Goal: Answer question/provide support

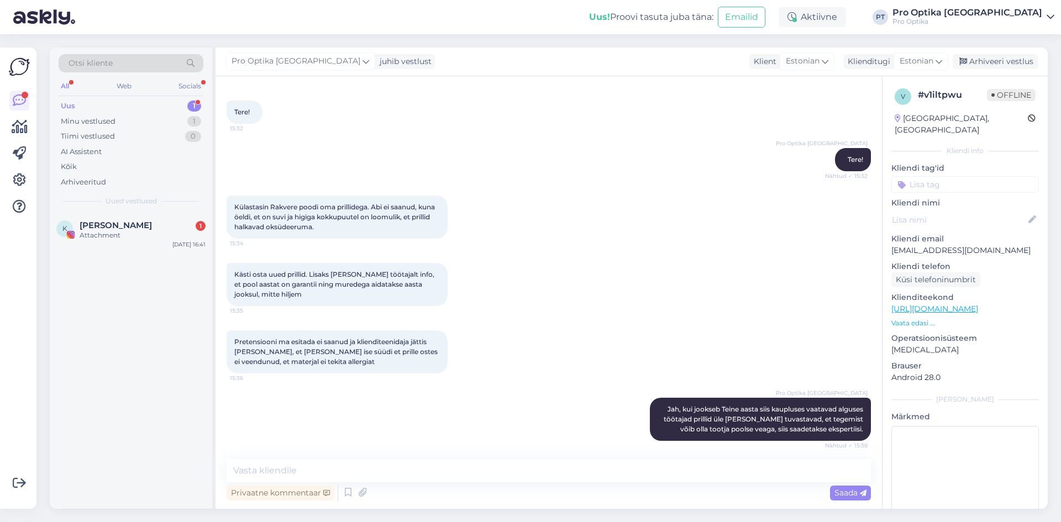
scroll to position [291, 0]
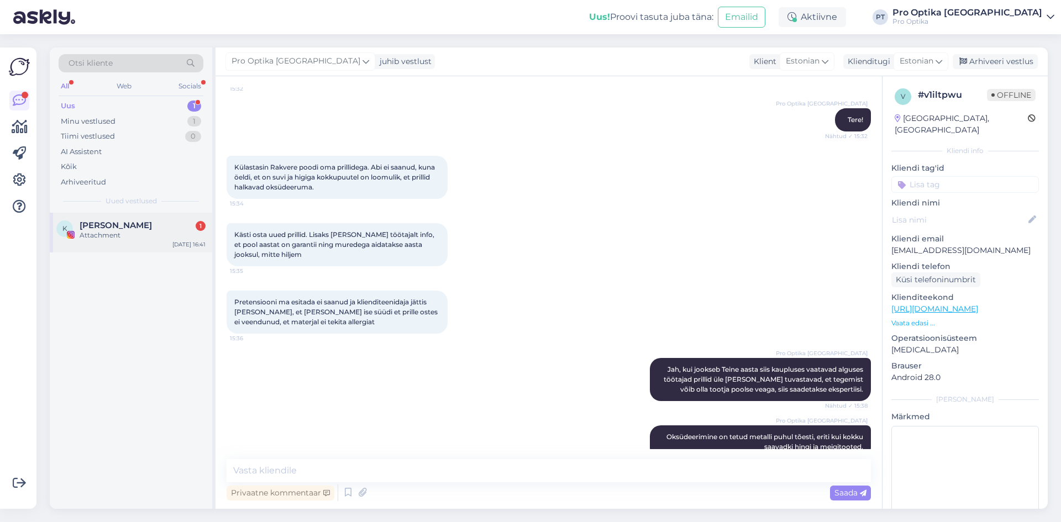
click at [115, 221] on span "[PERSON_NAME]" at bounding box center [116, 226] width 72 height 10
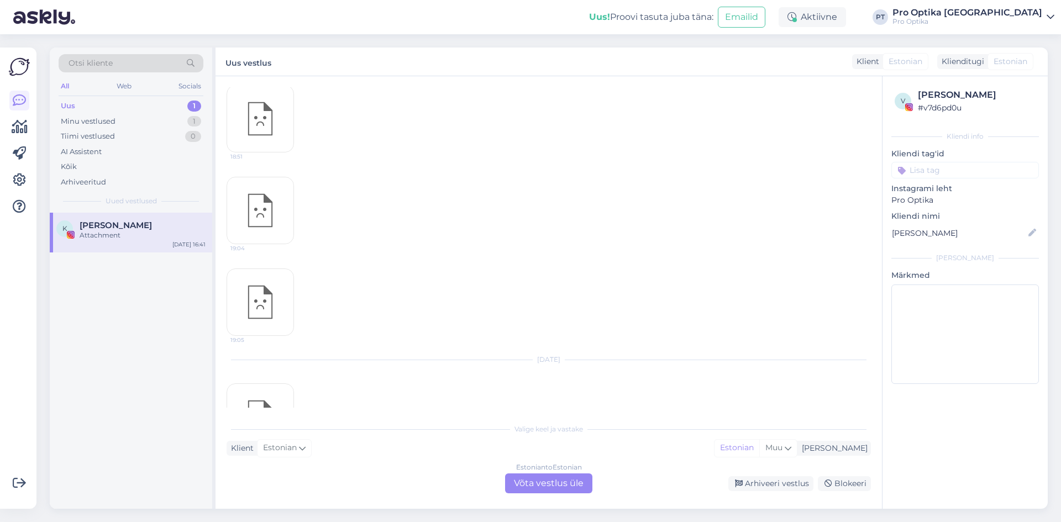
scroll to position [1070, 0]
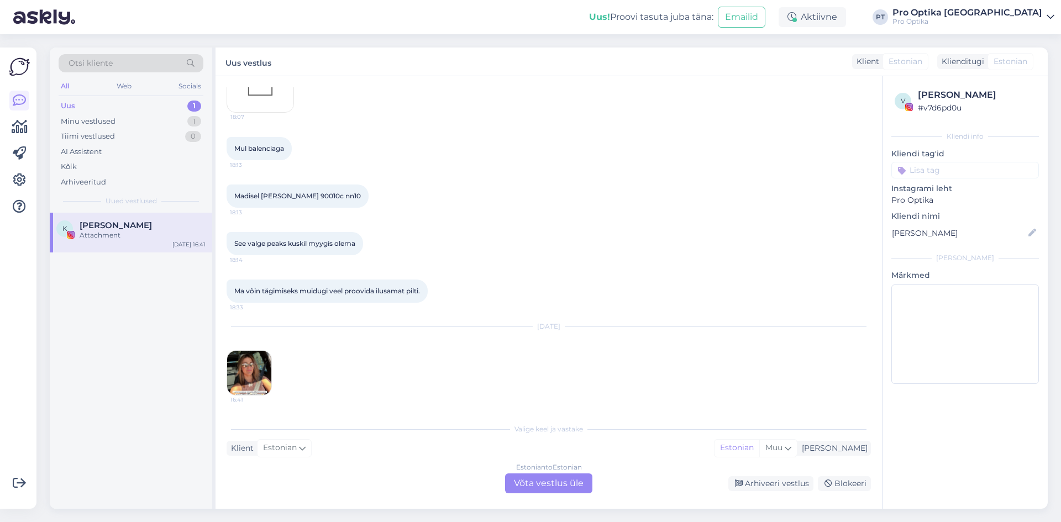
click at [255, 372] on img at bounding box center [249, 373] width 44 height 44
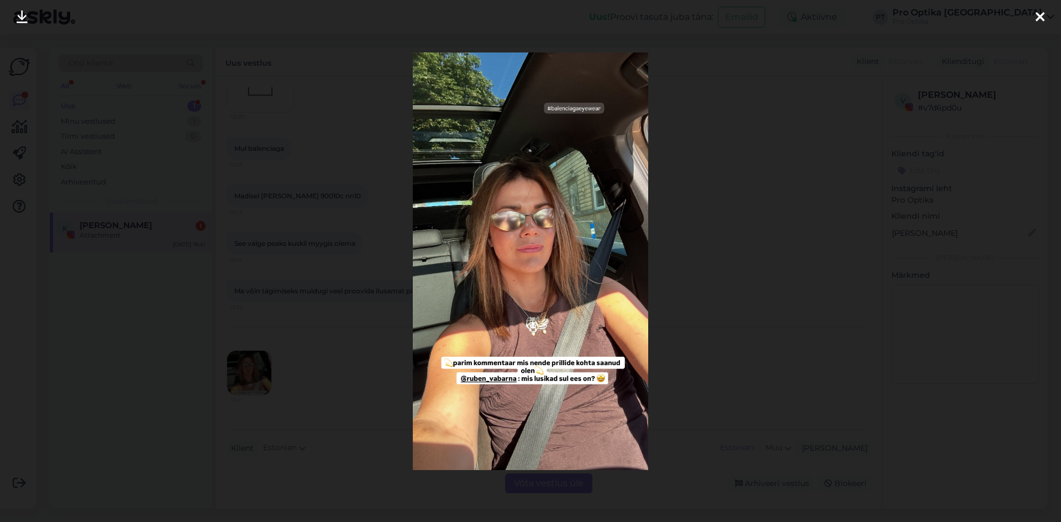
scroll to position [1140, 0]
click at [1037, 15] on icon at bounding box center [1040, 18] width 9 height 14
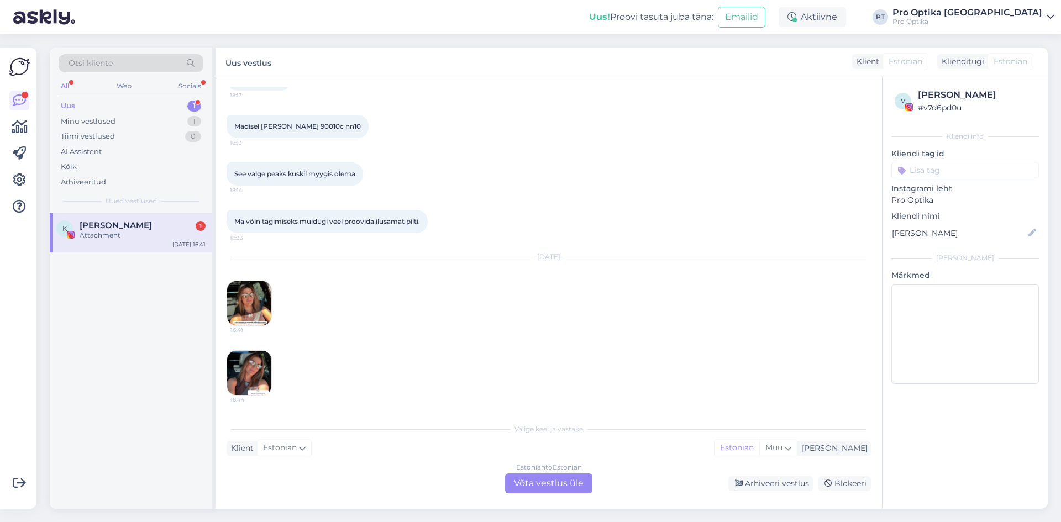
click at [169, 109] on div "Uus 1" at bounding box center [131, 105] width 145 height 15
click at [108, 145] on div "AI Assistent" at bounding box center [131, 151] width 145 height 15
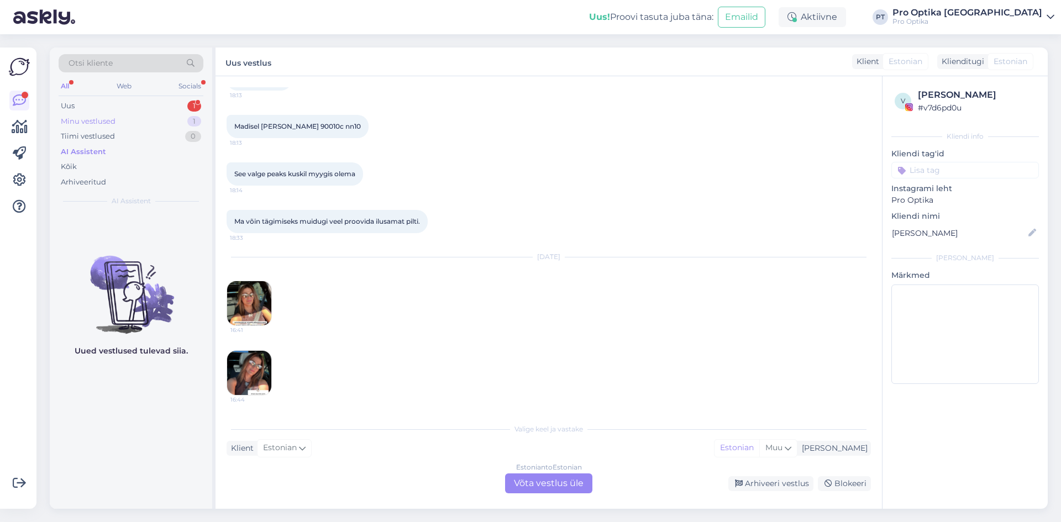
click at [102, 121] on div "Minu vestlused" at bounding box center [88, 121] width 55 height 11
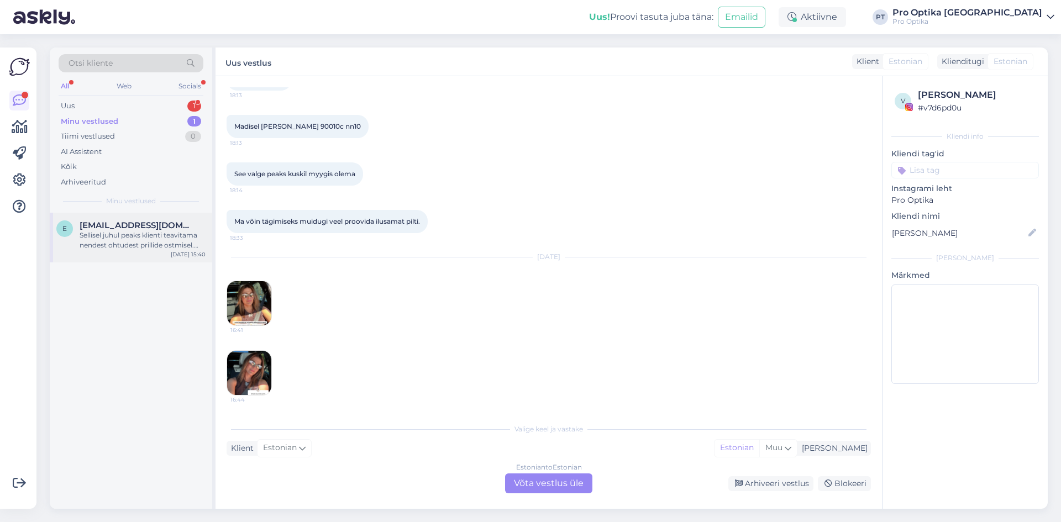
click at [175, 243] on div "Sellisel juhul peaks klienti teavitama nendest ohtudest prillide ostmisel. Seda…" at bounding box center [143, 240] width 126 height 20
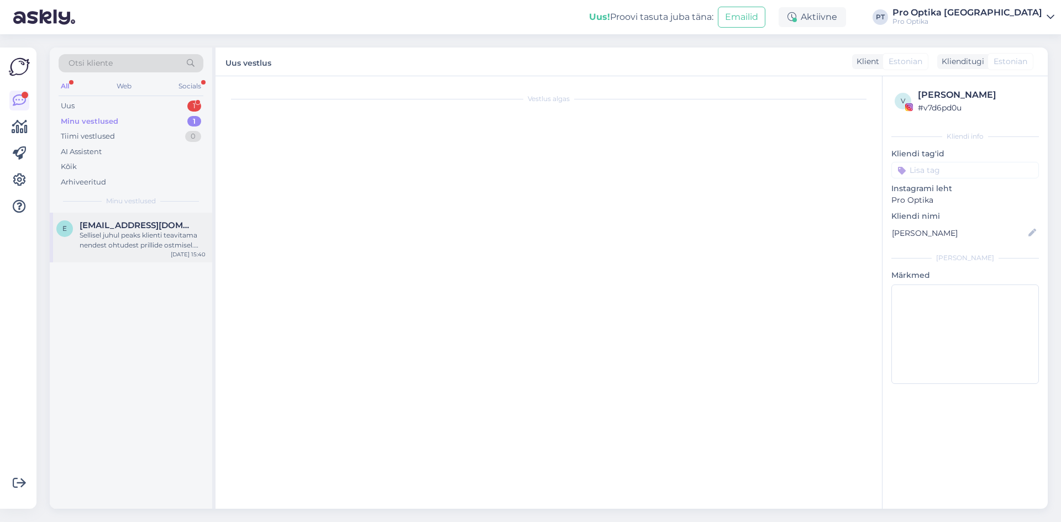
scroll to position [380, 0]
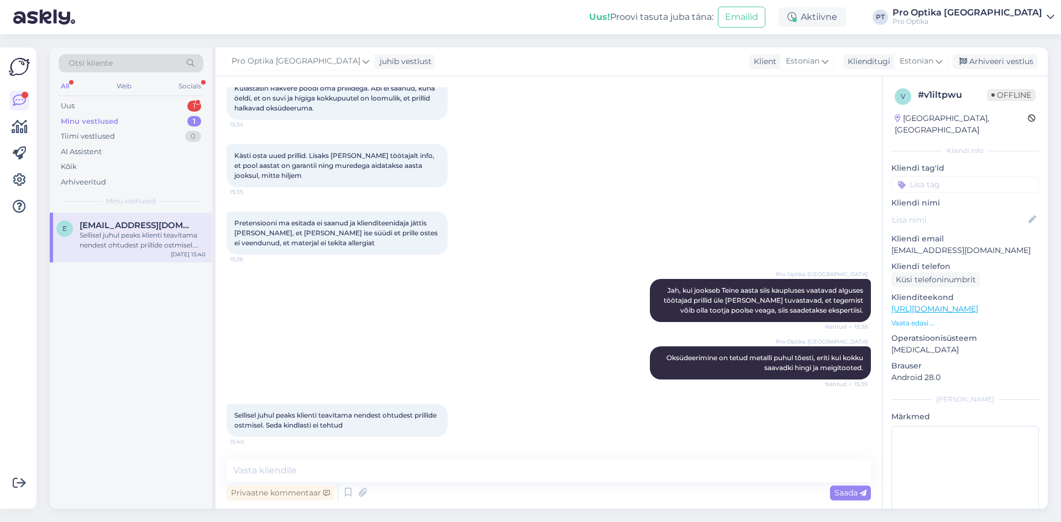
click at [203, 82] on div "Socials" at bounding box center [189, 86] width 27 height 14
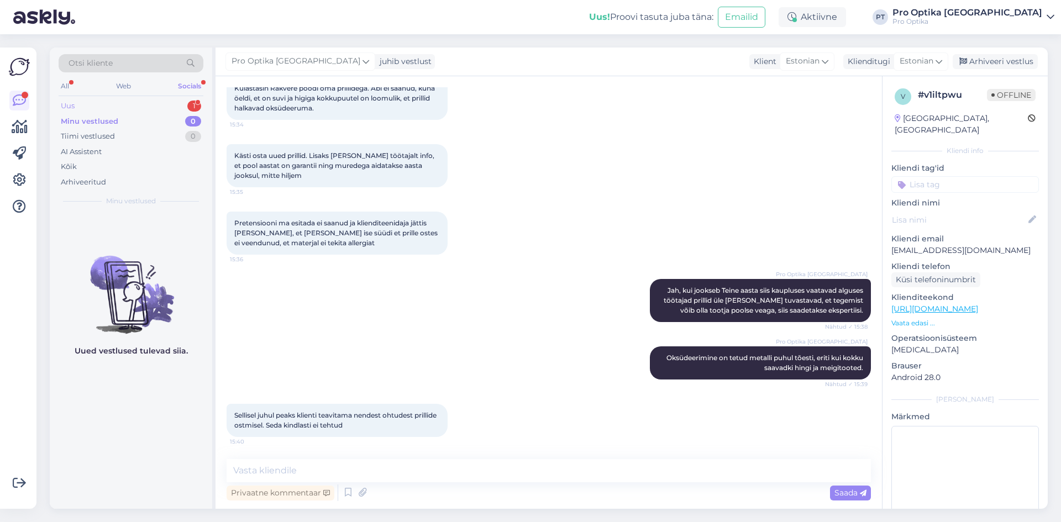
click at [74, 107] on div "Uus" at bounding box center [68, 106] width 14 height 11
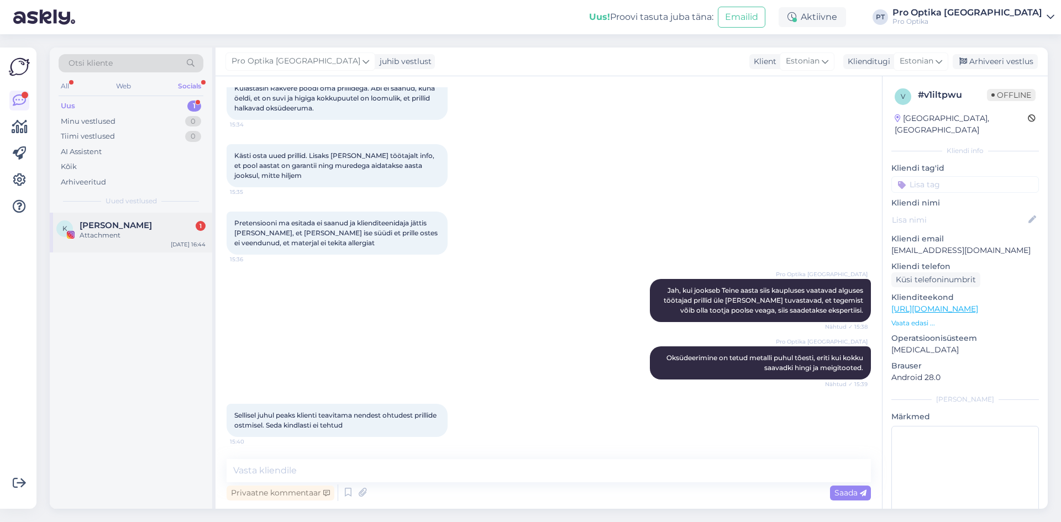
click at [116, 235] on div "Attachment" at bounding box center [143, 235] width 126 height 10
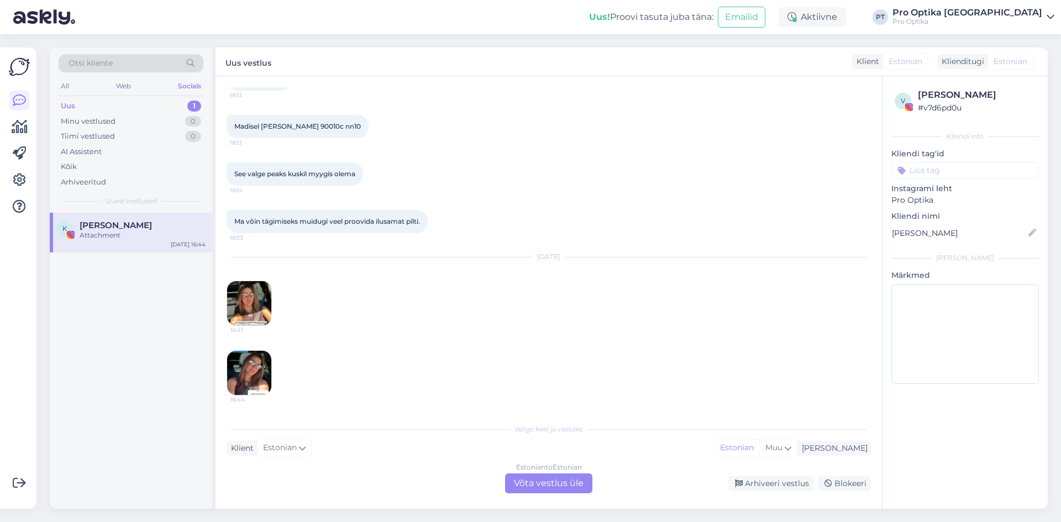
scroll to position [1140, 0]
click at [67, 106] on div "Uus" at bounding box center [68, 106] width 14 height 11
click at [94, 118] on div "Minu vestlused" at bounding box center [88, 121] width 55 height 11
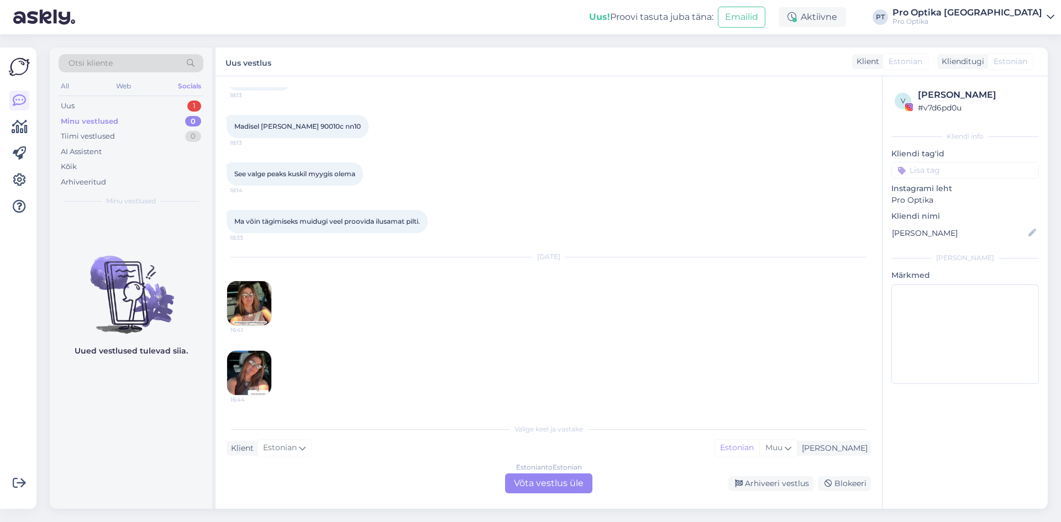
click at [74, 106] on div "Uus" at bounding box center [68, 106] width 14 height 11
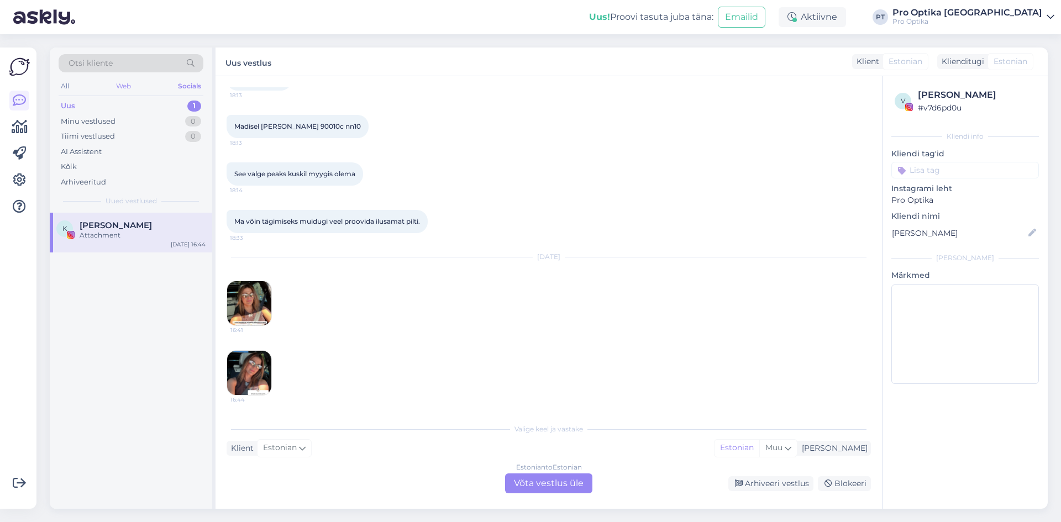
click at [124, 87] on div "Web" at bounding box center [123, 86] width 19 height 14
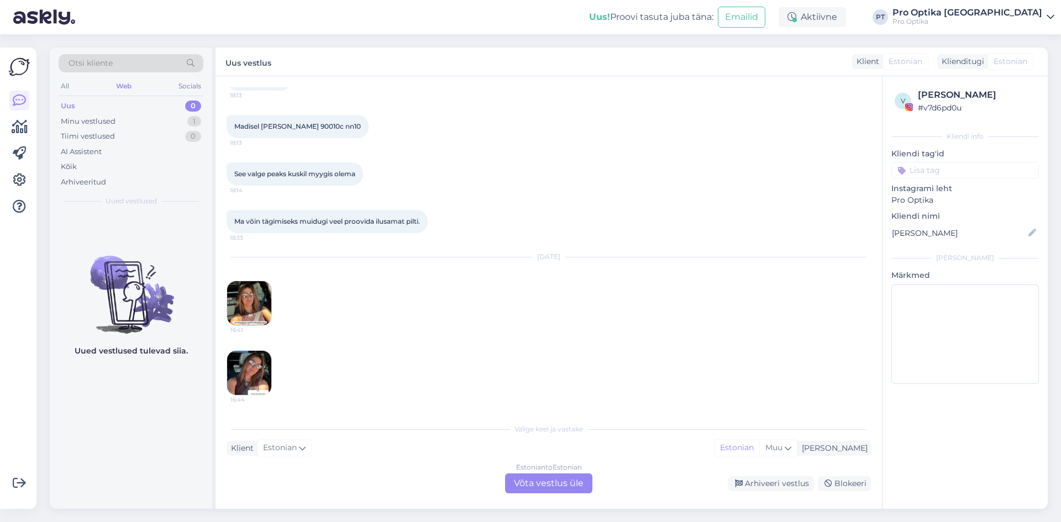
click at [90, 121] on div "Minu vestlused" at bounding box center [88, 121] width 55 height 11
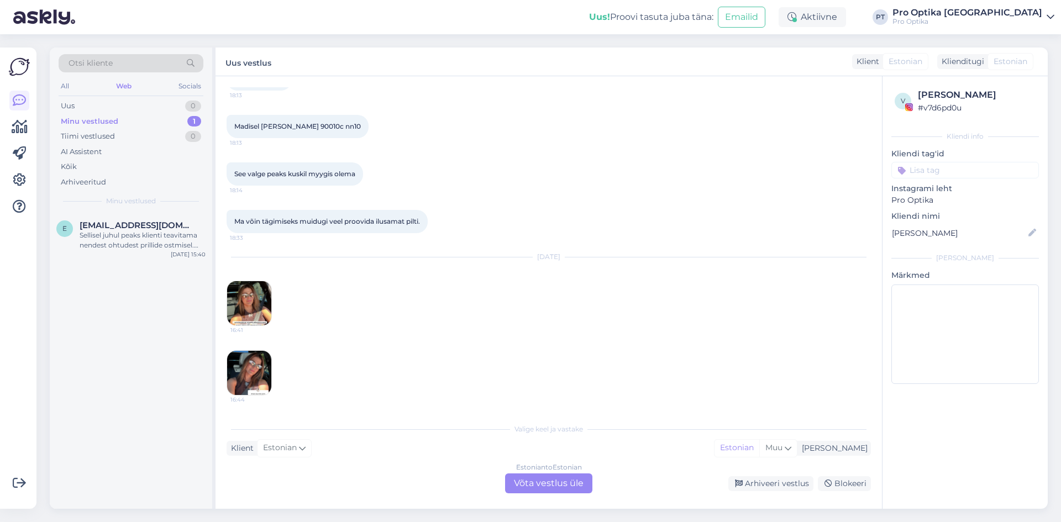
click at [101, 229] on span "[EMAIL_ADDRESS][DOMAIN_NAME]" at bounding box center [137, 226] width 115 height 10
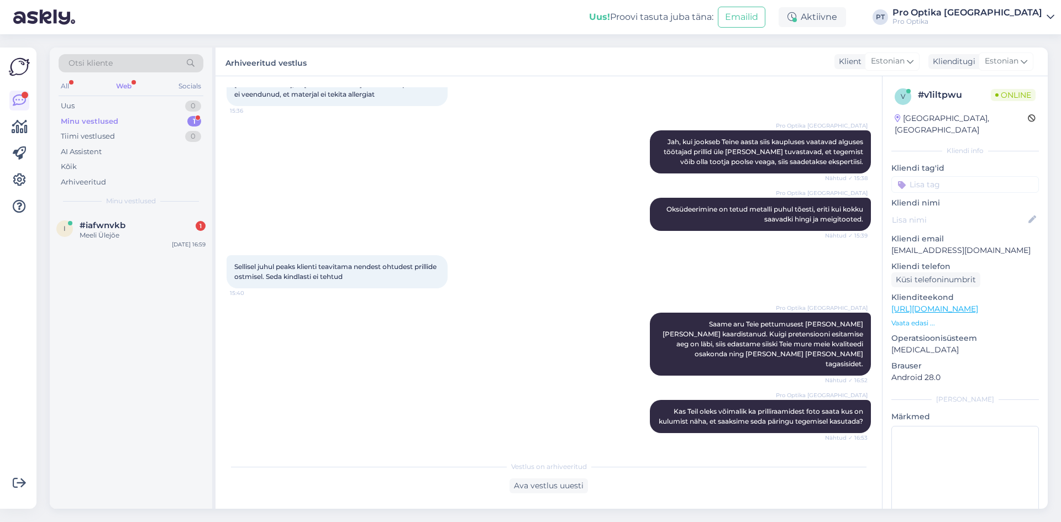
scroll to position [795, 0]
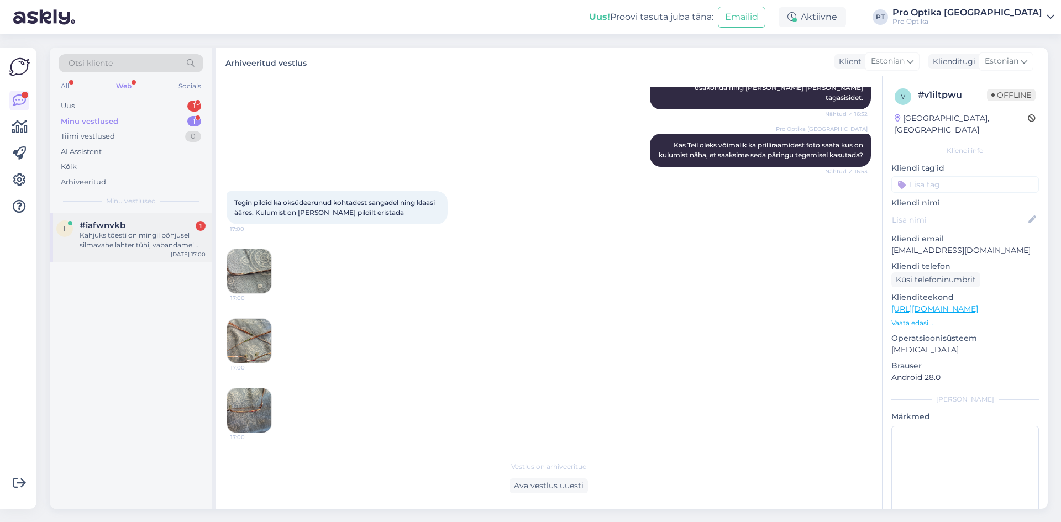
click at [173, 243] on div "Kahjuks tõesti on mingil põhjusel silmavahe lahter tühi, vabandame! PD on võima…" at bounding box center [143, 240] width 126 height 20
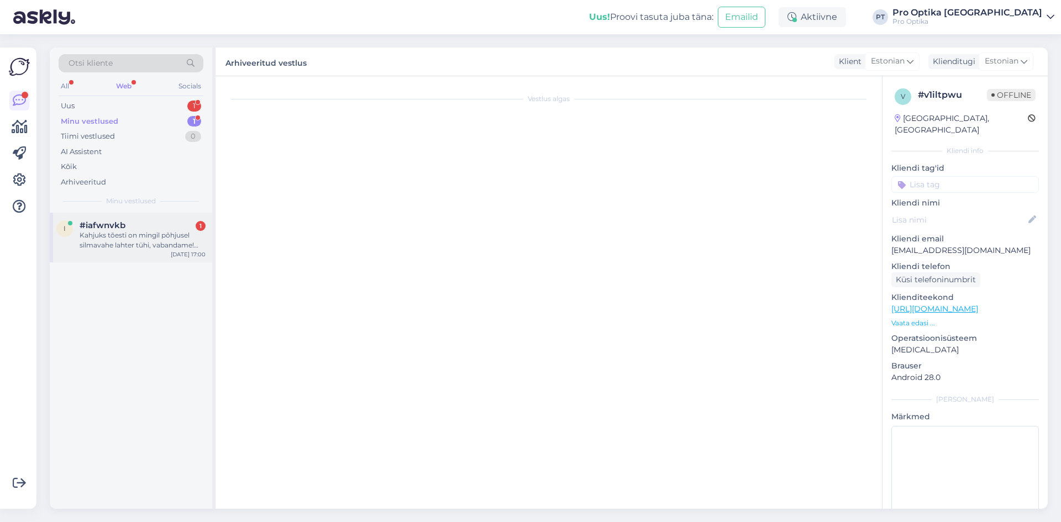
scroll to position [0, 0]
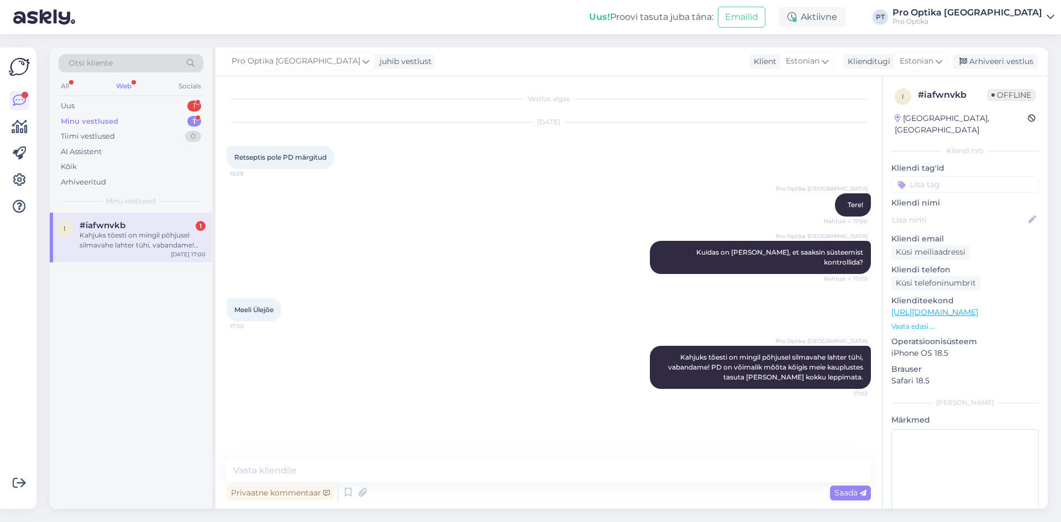
click at [148, 244] on div "Kahjuks tõesti on mingil põhjusel silmavahe lahter tühi, vabandame! PD on võima…" at bounding box center [143, 240] width 126 height 20
click at [186, 112] on div "Uus 1" at bounding box center [131, 105] width 145 height 15
click at [107, 218] on div "e [EMAIL_ADDRESS][DOMAIN_NAME] Tegin pildid ka oksüdeerunud kohtadest sangadel …" at bounding box center [131, 238] width 163 height 50
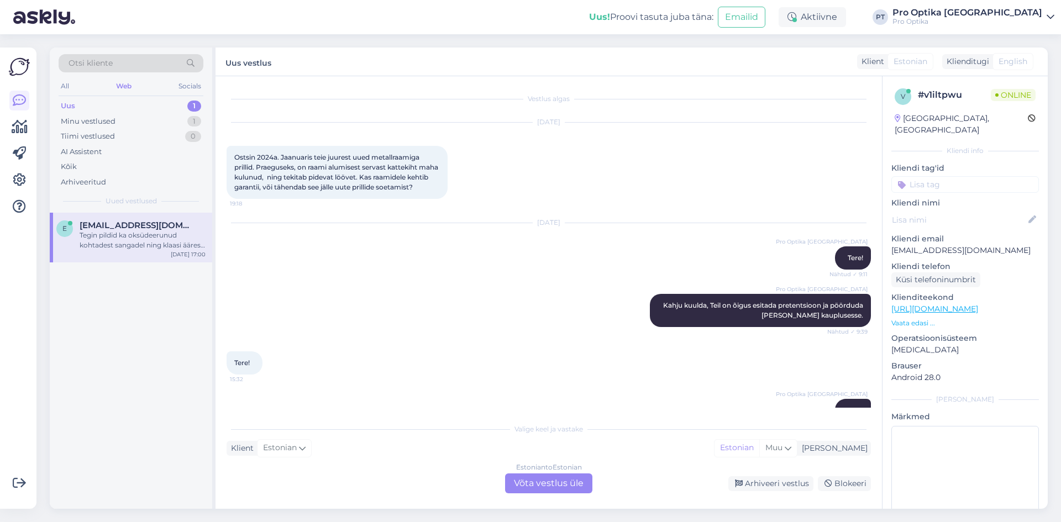
scroll to position [832, 0]
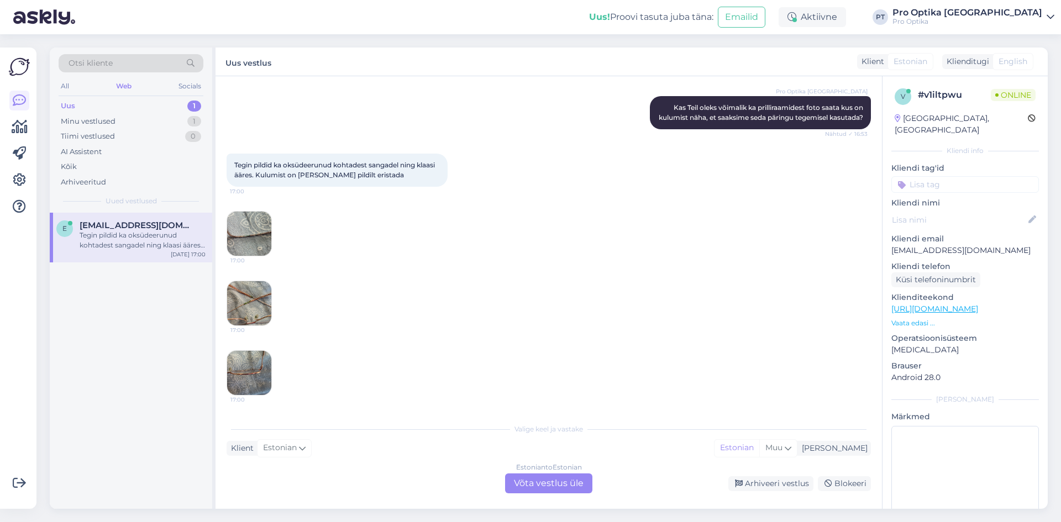
click at [254, 307] on img at bounding box center [249, 303] width 44 height 44
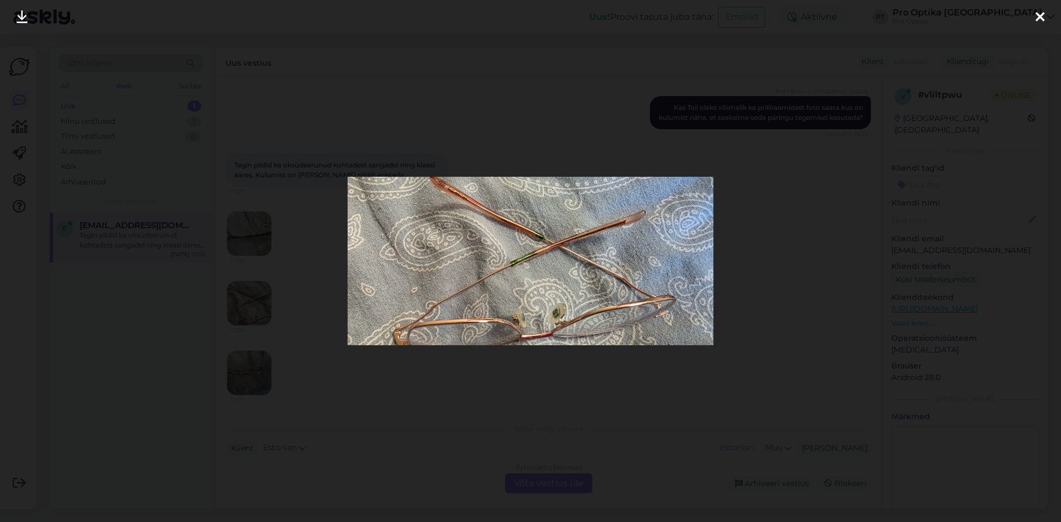
click at [1037, 21] on icon at bounding box center [1040, 18] width 9 height 14
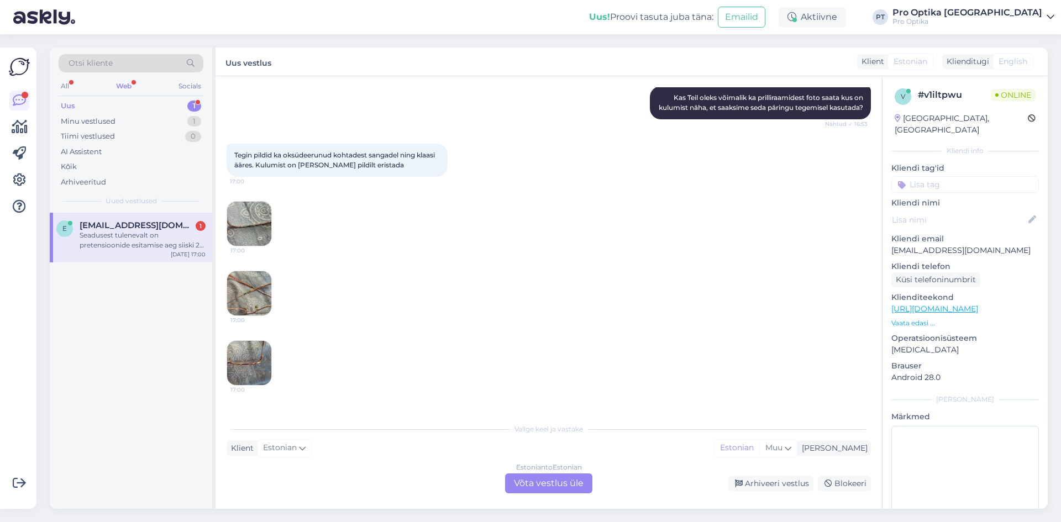
scroll to position [890, 0]
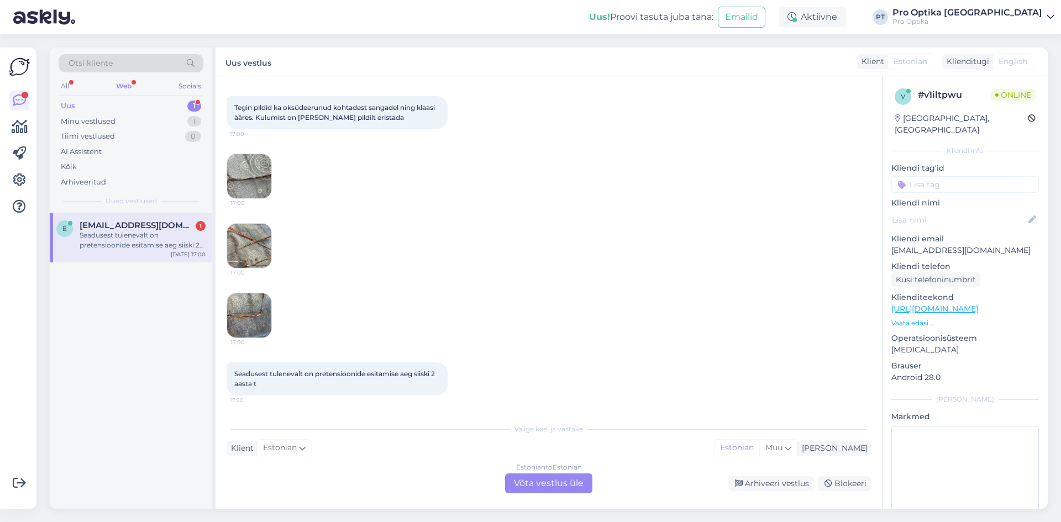
click at [164, 259] on div "e [EMAIL_ADDRESS][DOMAIN_NAME] 1 Seadusest tulenevalt on pretensioonide esitami…" at bounding box center [131, 238] width 163 height 50
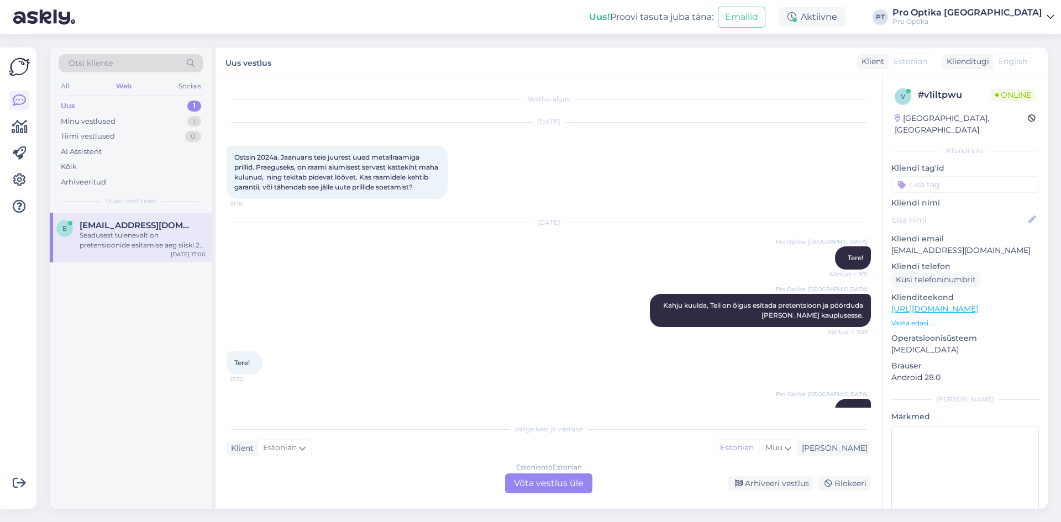
drag, startPoint x: 167, startPoint y: 261, endPoint x: 178, endPoint y: 238, distance: 25.5
click at [167, 260] on div "e [EMAIL_ADDRESS][DOMAIN_NAME] Seadusest tulenevalt on pretensioonide esitamise…" at bounding box center [131, 238] width 163 height 50
click at [176, 234] on div "Seadusest tulenevalt on pretensioonide esitamise aeg siiski 2 aasta t" at bounding box center [143, 240] width 126 height 20
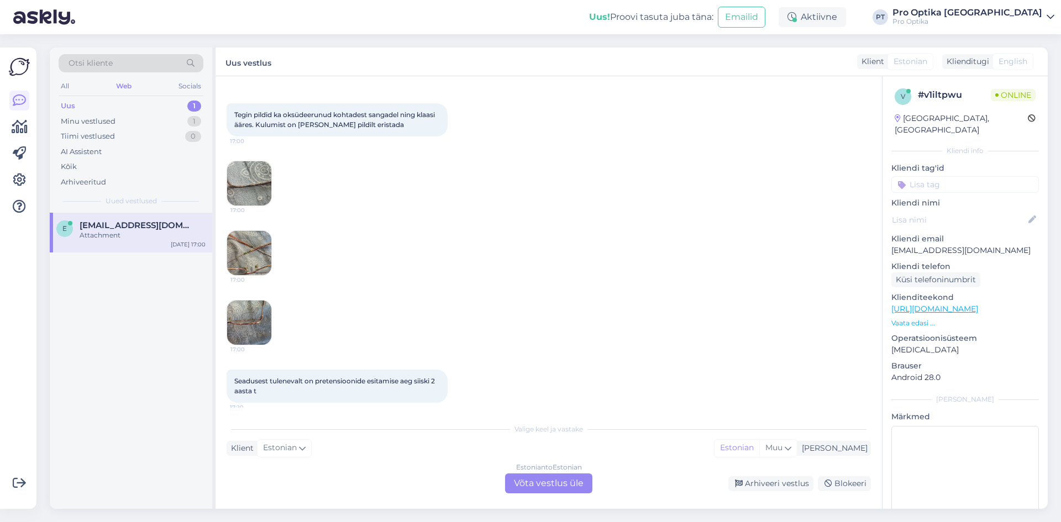
scroll to position [960, 0]
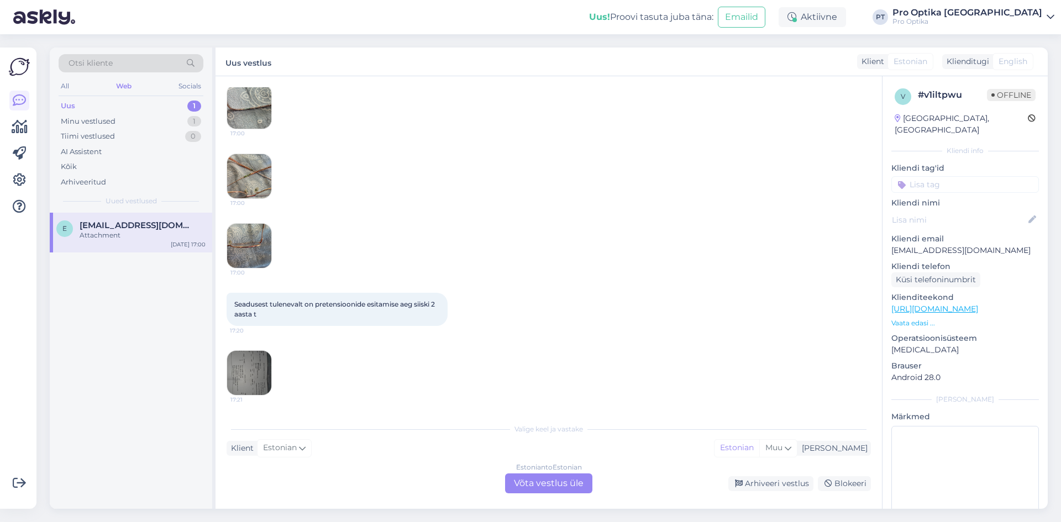
click at [527, 479] on div "Estonian to Estonian Võta vestlus üle" at bounding box center [548, 484] width 87 height 20
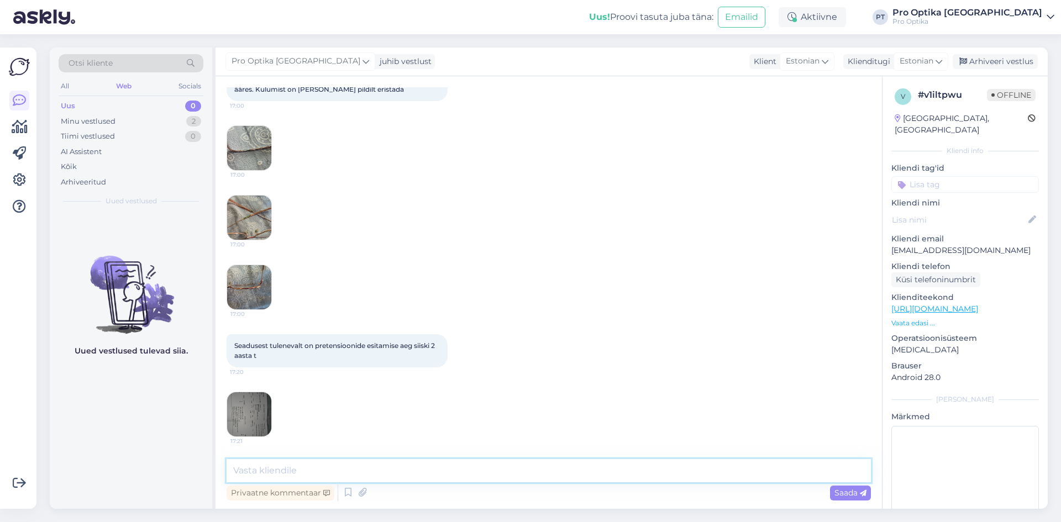
click at [320, 476] on textarea at bounding box center [549, 470] width 645 height 23
type textarea "Täname Teid piltide eest, anname Teile [PERSON_NAME] oleme saanud vastuse raami…"
